Goal: Find specific page/section: Find specific page/section

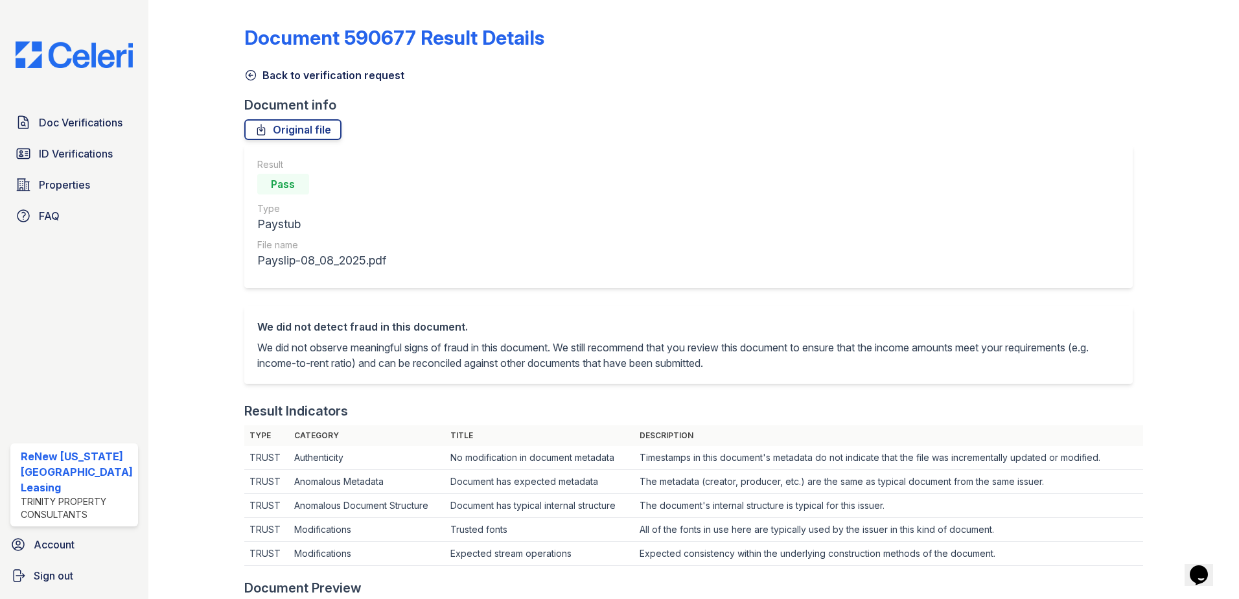
scroll to position [518, 0]
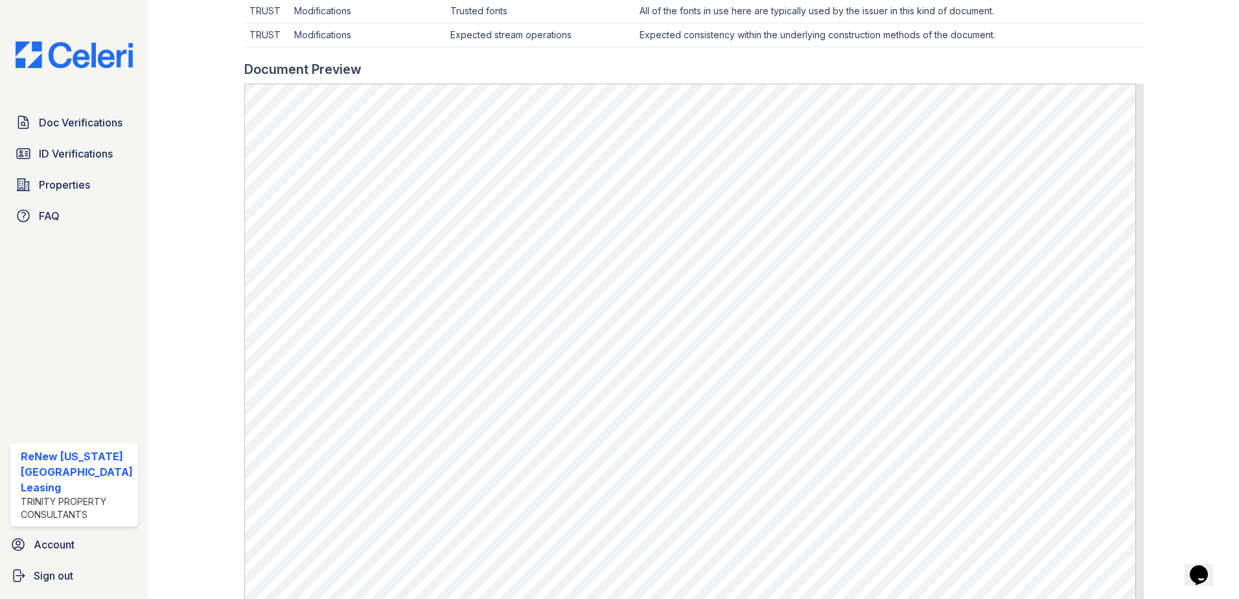
drag, startPoint x: 1023, startPoint y: -52, endPoint x: 1006, endPoint y: -67, distance: 22.5
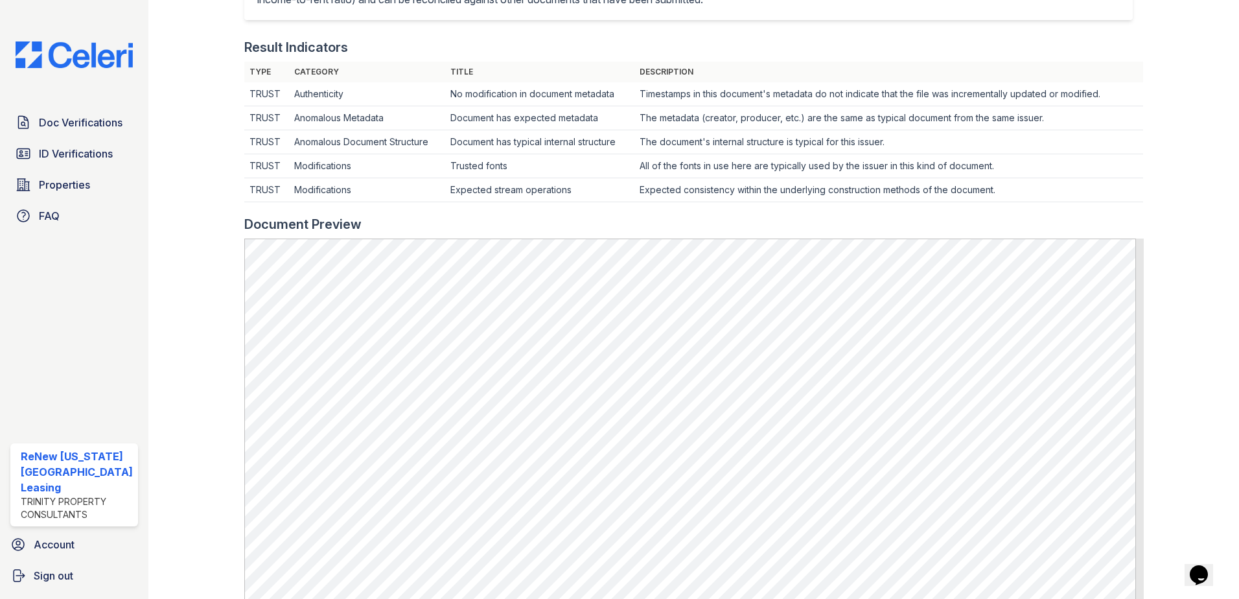
scroll to position [324, 0]
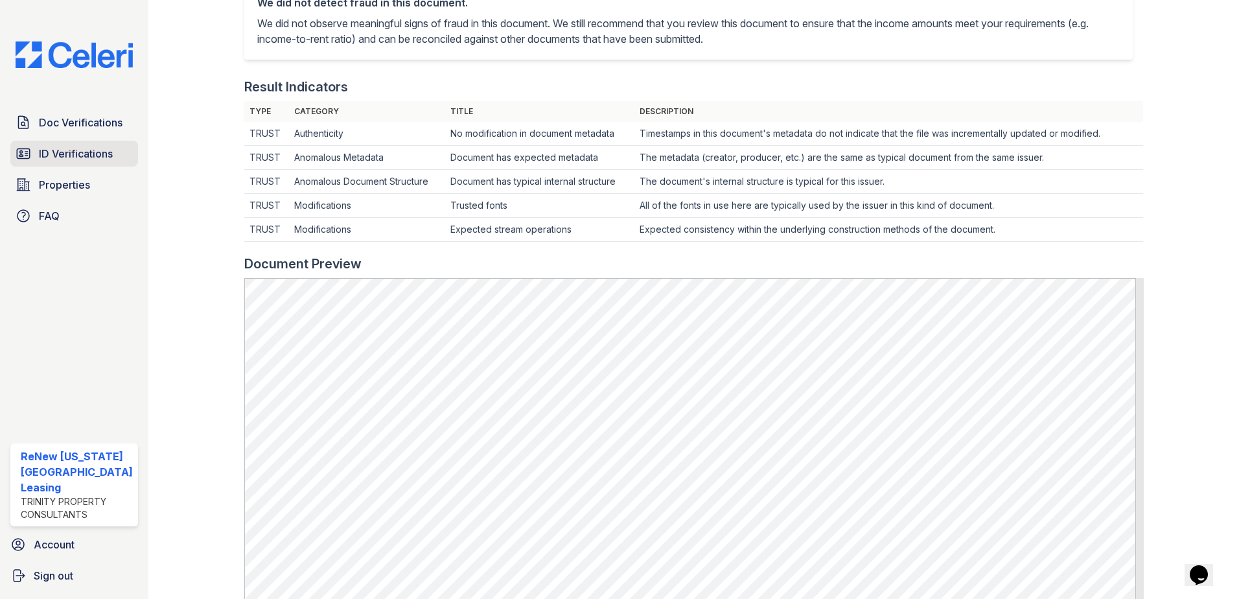
drag, startPoint x: 1006, startPoint y: -67, endPoint x: 78, endPoint y: 157, distance: 955.1
click at [72, 163] on link "ID Verifications" at bounding box center [74, 154] width 128 height 26
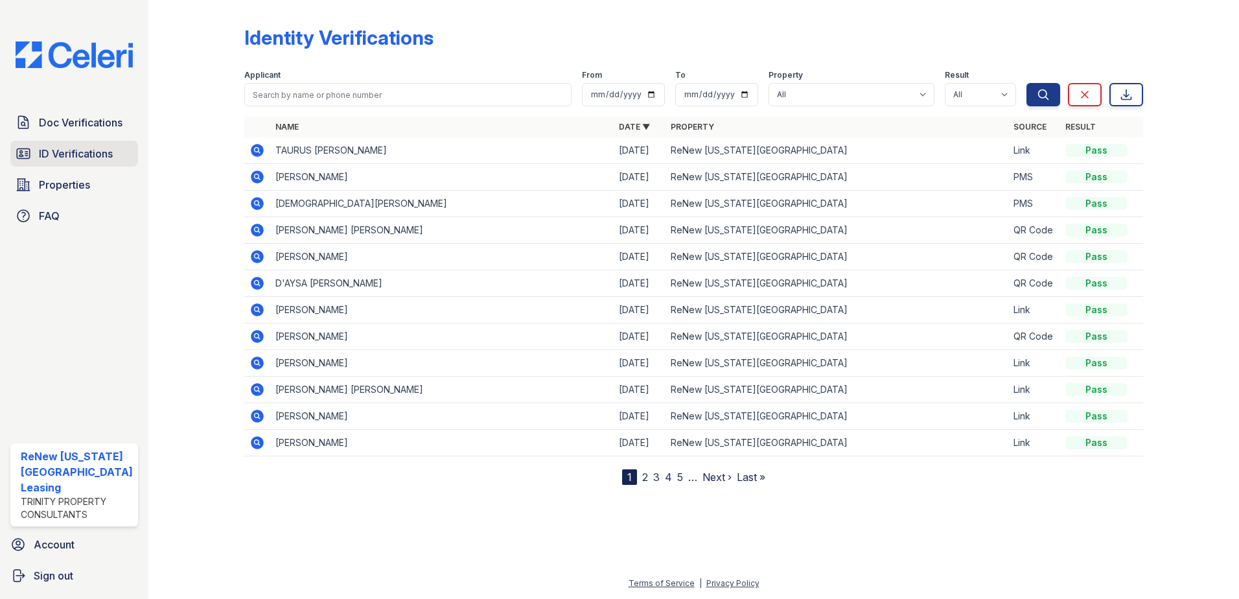
click at [88, 146] on span "ID Verifications" at bounding box center [76, 154] width 74 height 16
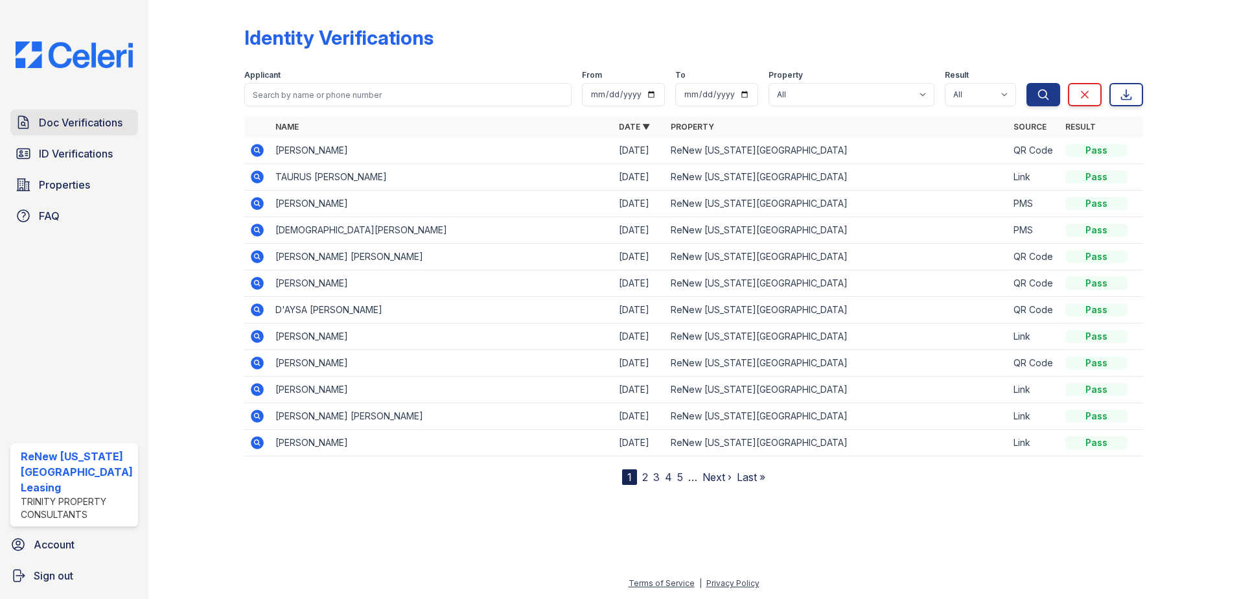
click at [90, 116] on span "Doc Verifications" at bounding box center [81, 123] width 84 height 16
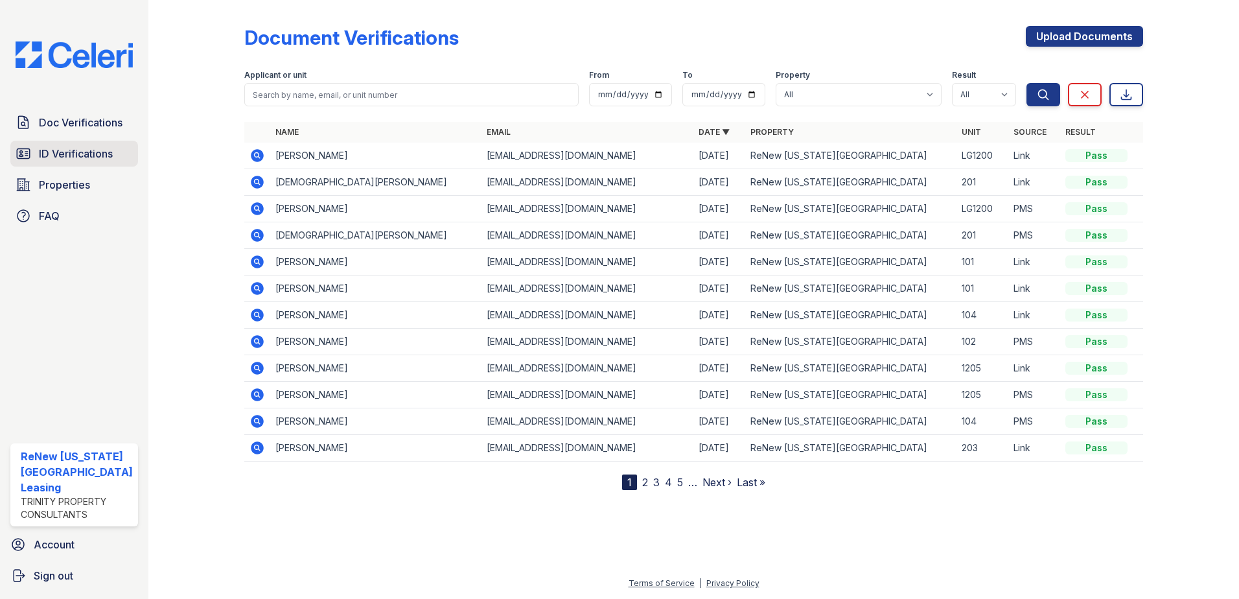
click at [56, 154] on span "ID Verifications" at bounding box center [76, 154] width 74 height 16
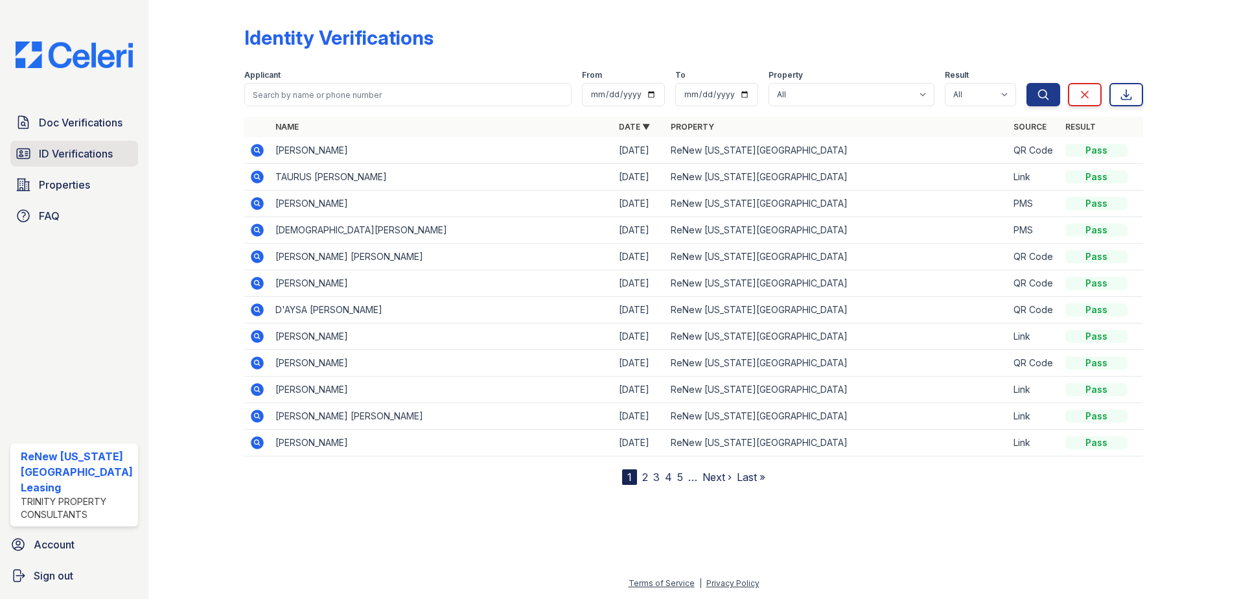
click at [68, 150] on span "ID Verifications" at bounding box center [76, 154] width 74 height 16
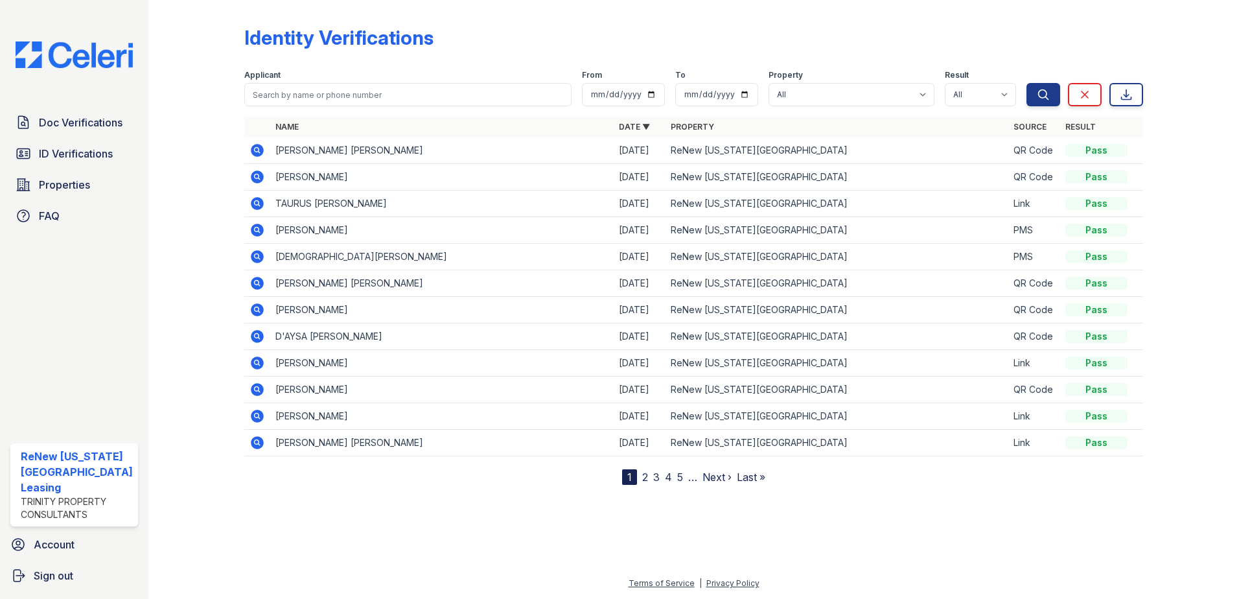
click at [514, 32] on div "Identity Verifications" at bounding box center [693, 43] width 899 height 34
